Goal: Find specific page/section: Find specific page/section

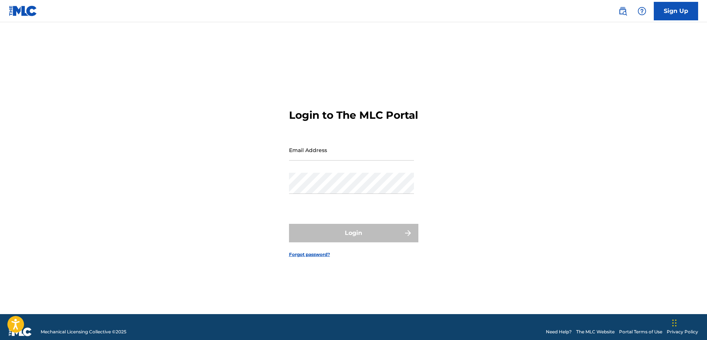
click at [349, 160] on input "Email Address" at bounding box center [351, 149] width 125 height 21
type input "[EMAIL_ADDRESS][DOMAIN_NAME]"
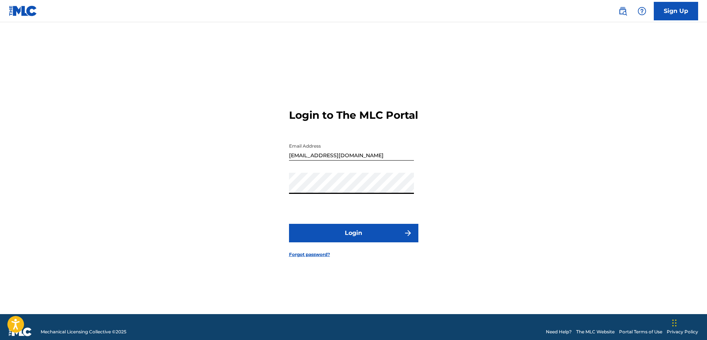
click at [289, 224] on button "Login" at bounding box center [353, 233] width 129 height 18
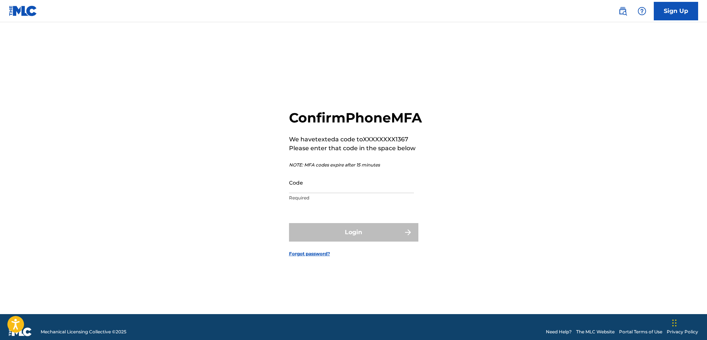
click at [355, 191] on input "Code" at bounding box center [351, 182] width 125 height 21
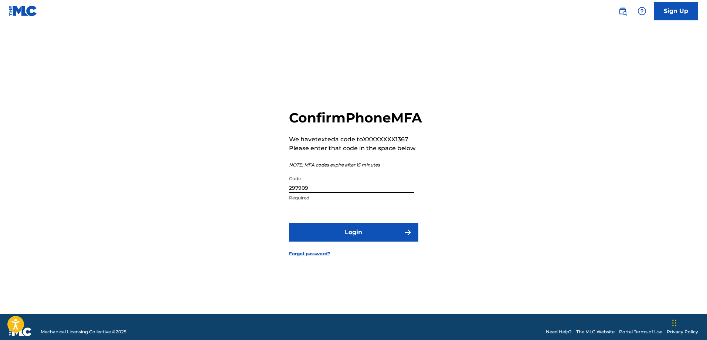
type input "297909"
click at [360, 240] on button "Login" at bounding box center [353, 232] width 129 height 18
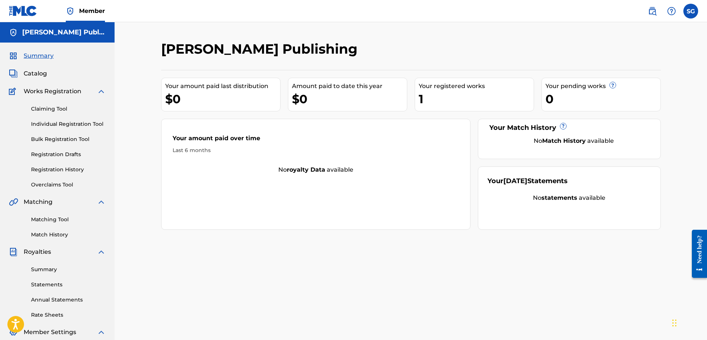
click at [324, 90] on div "Amount paid to date this year" at bounding box center [349, 86] width 115 height 9
click at [33, 74] on span "Catalog" at bounding box center [35, 73] width 23 height 9
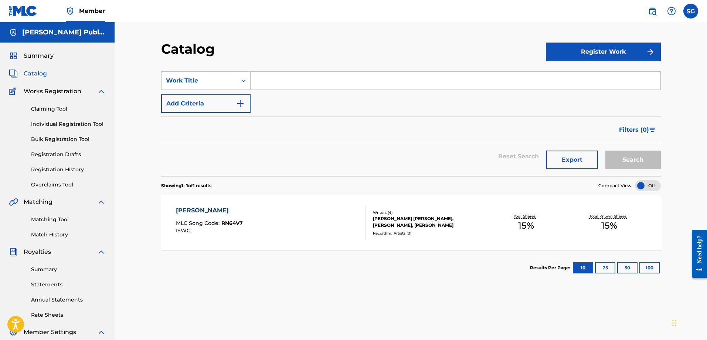
click at [284, 216] on div "[PERSON_NAME] MLC Song Code : RN64V7 ISWC :" at bounding box center [271, 222] width 190 height 33
